Goal: Information Seeking & Learning: Learn about a topic

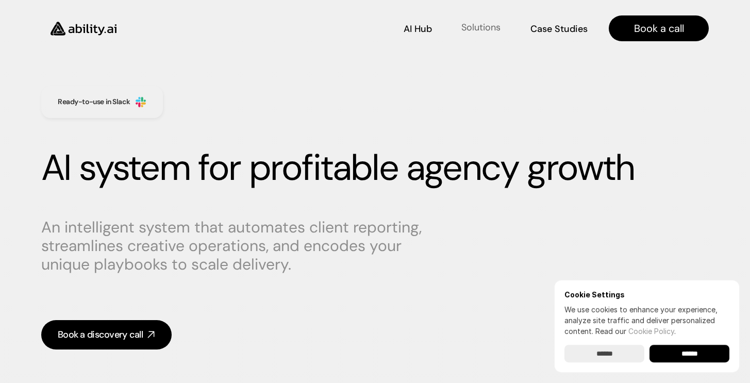
click at [474, 29] on p "Solutions" at bounding box center [481, 27] width 39 height 13
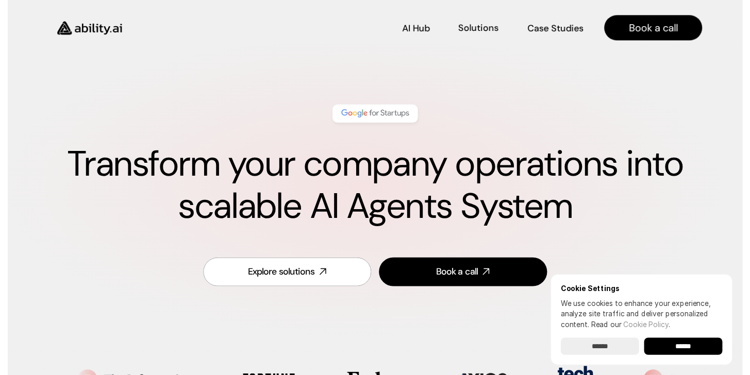
scroll to position [429, 0]
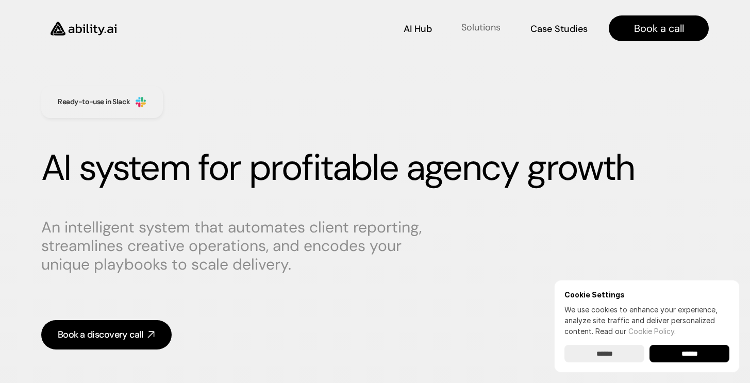
click at [482, 28] on p "Solutions" at bounding box center [481, 27] width 39 height 13
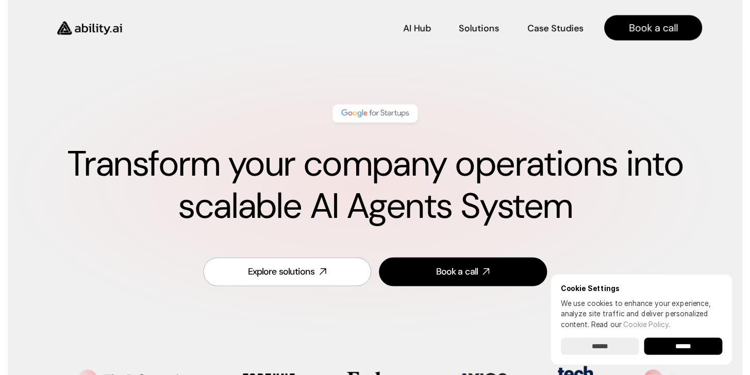
scroll to position [429, 0]
